Goal: Find specific page/section: Find specific page/section

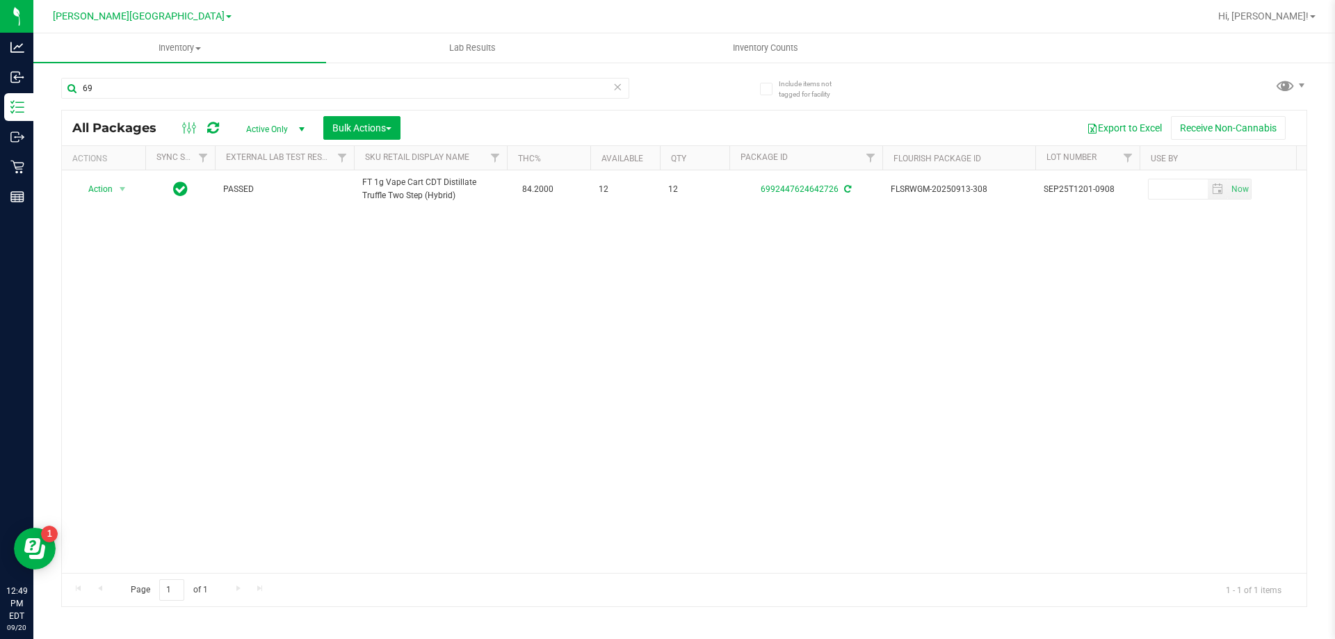
type input "6"
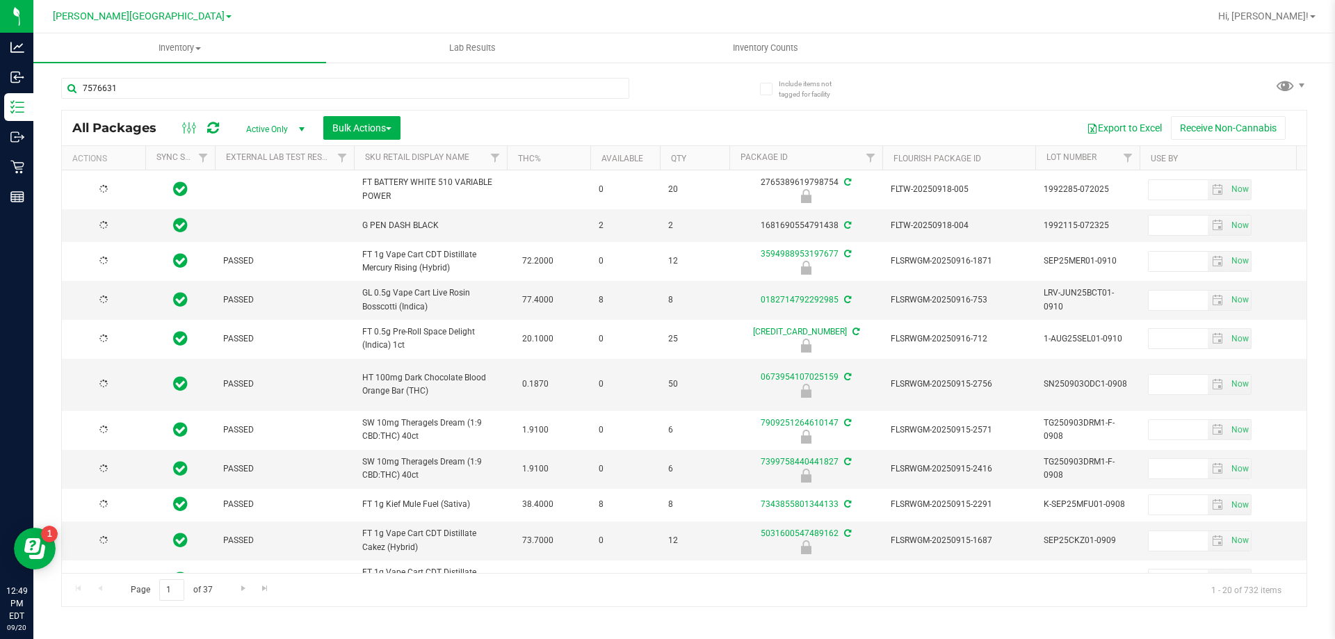
type input "75766317"
type input "[DATE]"
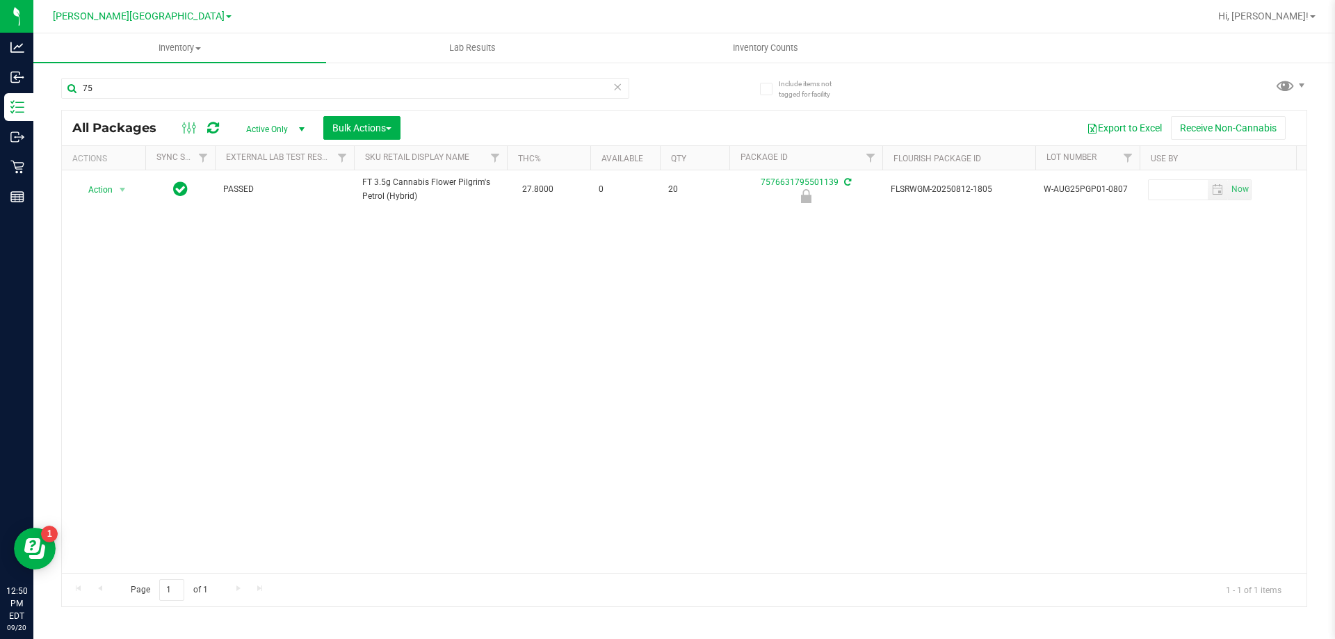
type input "7"
type input "1102040532034898"
click at [1278, 13] on span "Hi, [PERSON_NAME]!" at bounding box center [1263, 15] width 90 height 11
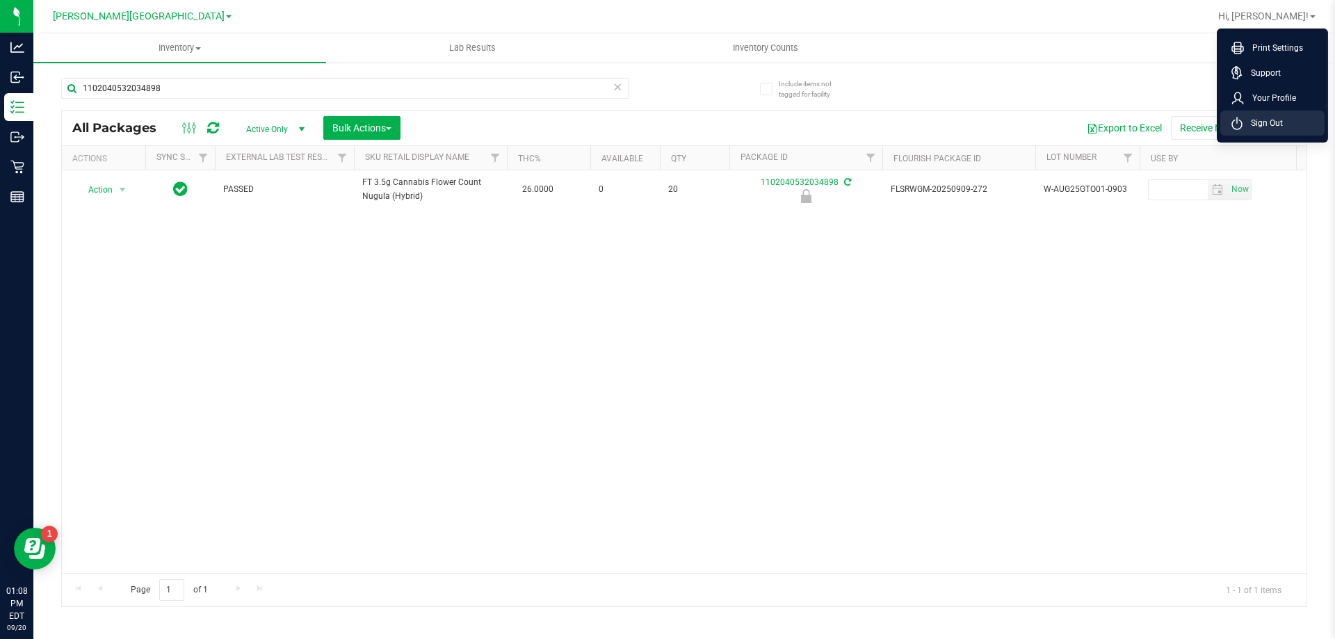
click at [1266, 124] on span "Sign Out" at bounding box center [1263, 123] width 40 height 14
